Goal: Information Seeking & Learning: Learn about a topic

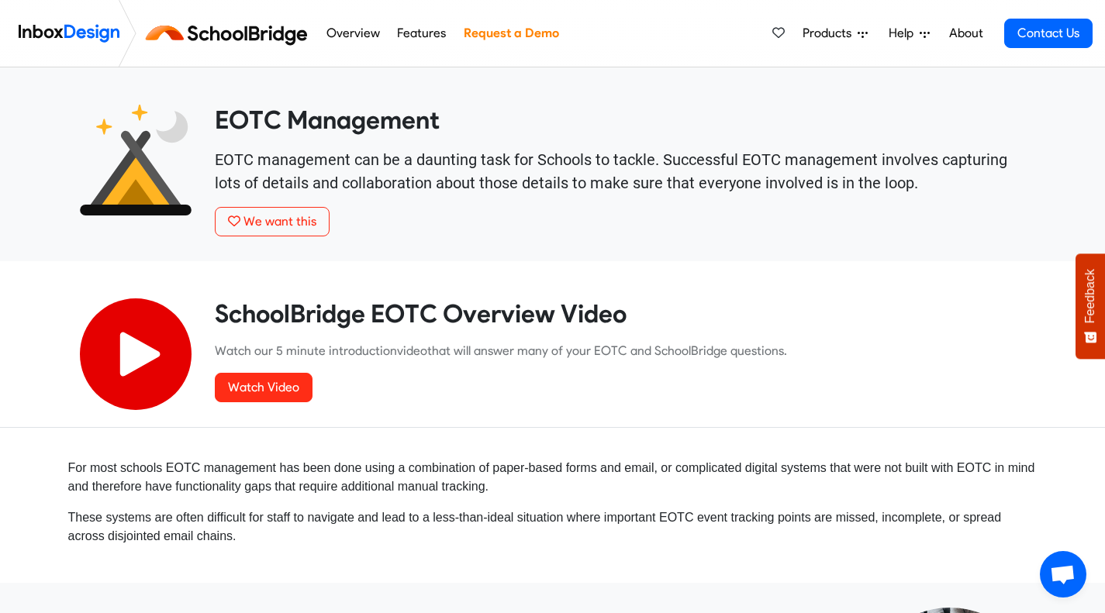
click at [216, 32] on img at bounding box center [230, 33] width 174 height 37
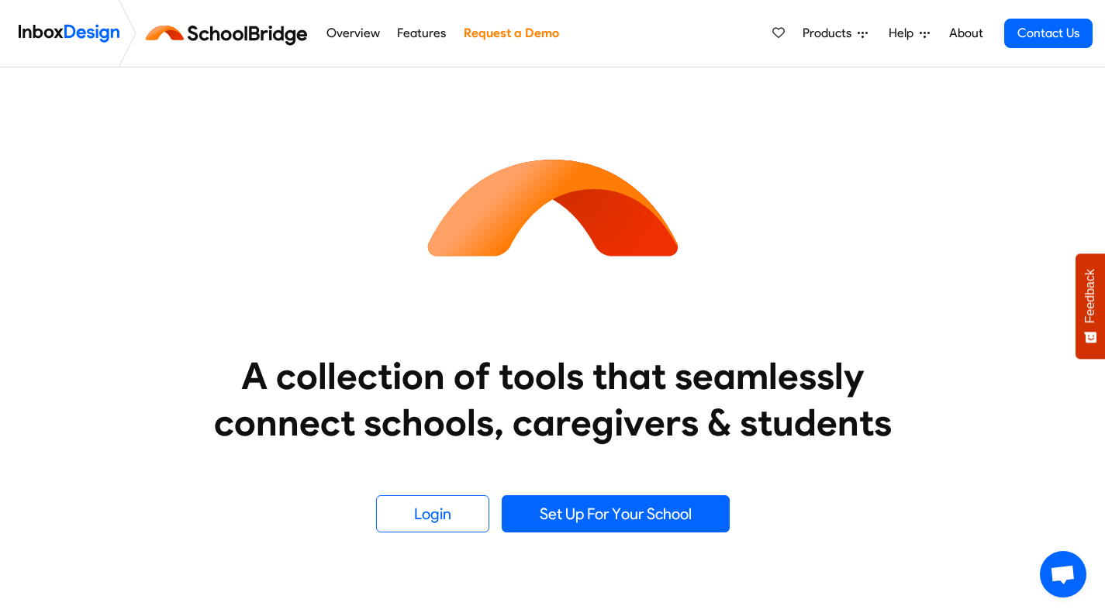
click at [338, 35] on link "Overview" at bounding box center [353, 33] width 62 height 31
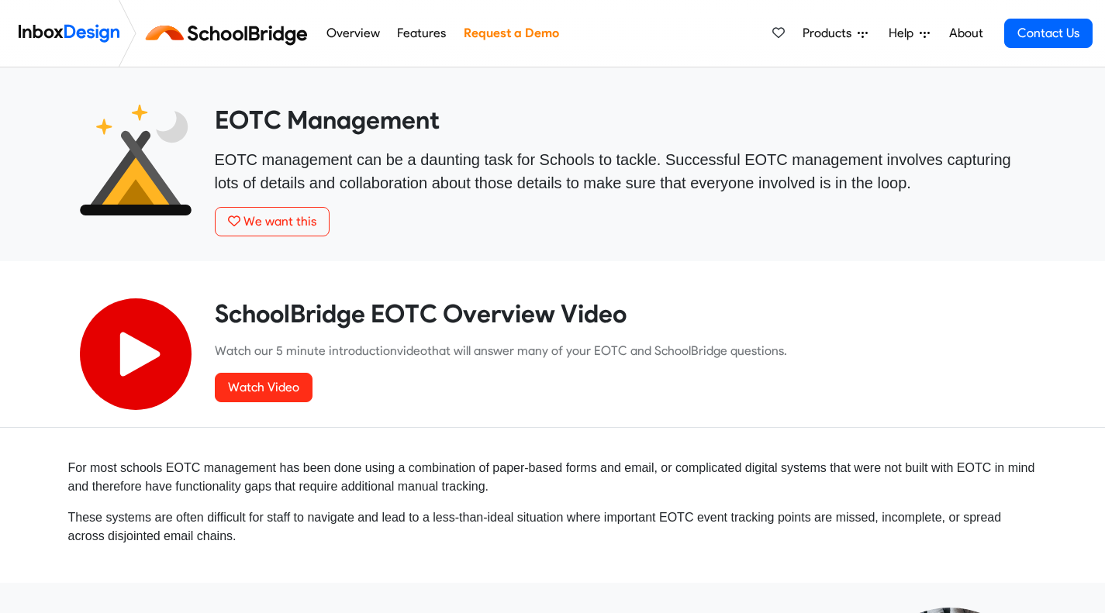
click at [357, 32] on link "Overview" at bounding box center [353, 33] width 62 height 31
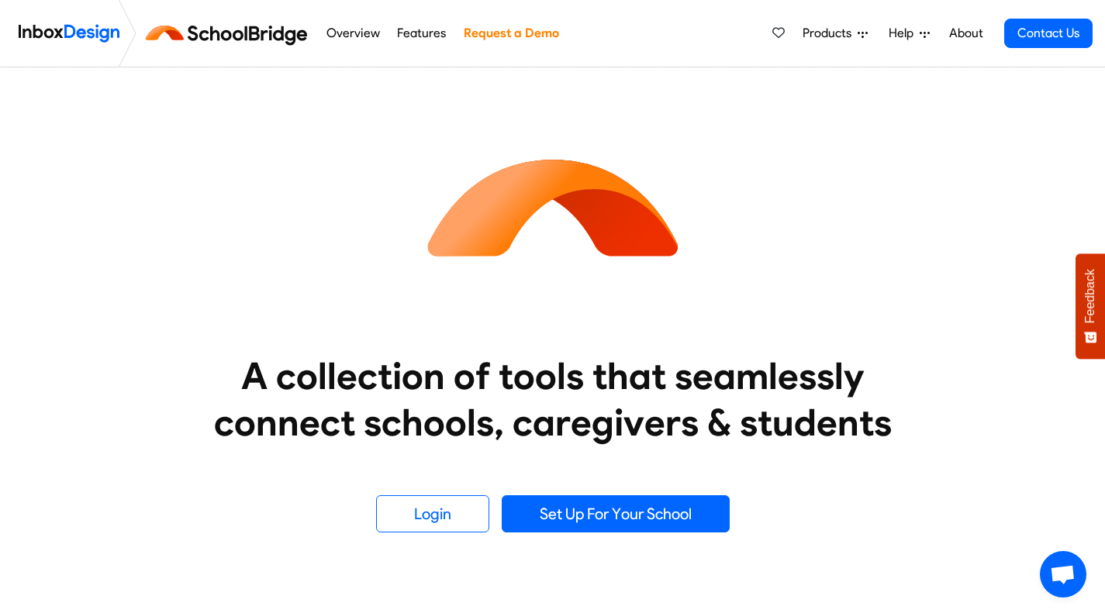
click at [409, 33] on link "Features" at bounding box center [421, 33] width 57 height 31
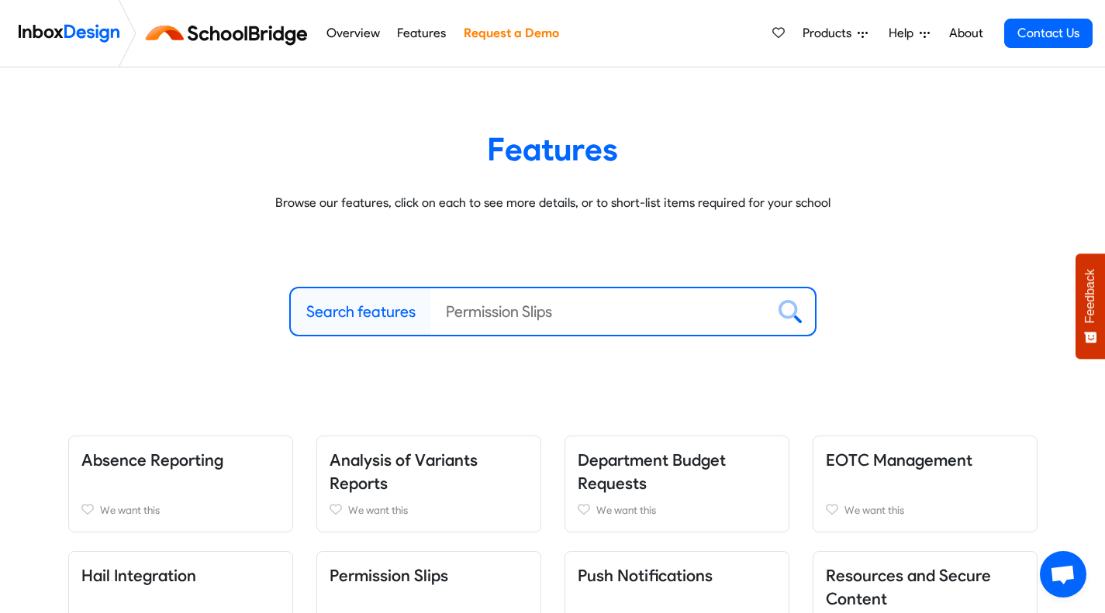
click at [348, 27] on link "Overview" at bounding box center [353, 33] width 62 height 31
